Goal: Check status: Check status

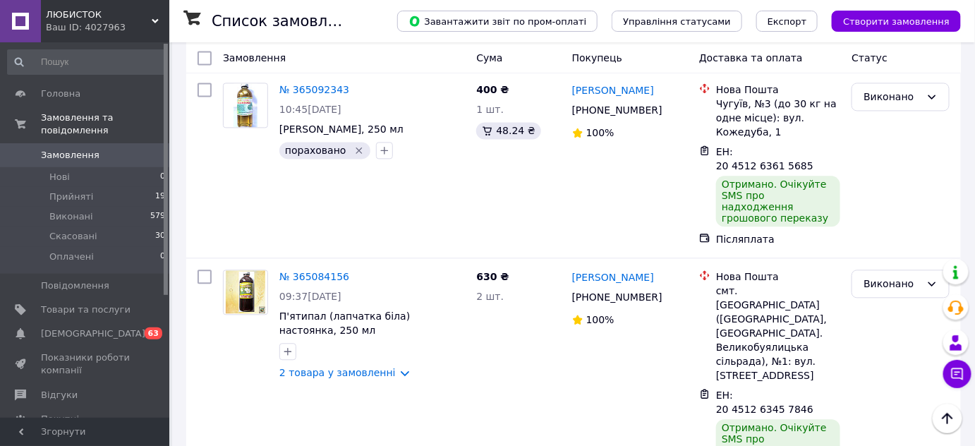
scroll to position [2745, 0]
